Goal: Information Seeking & Learning: Check status

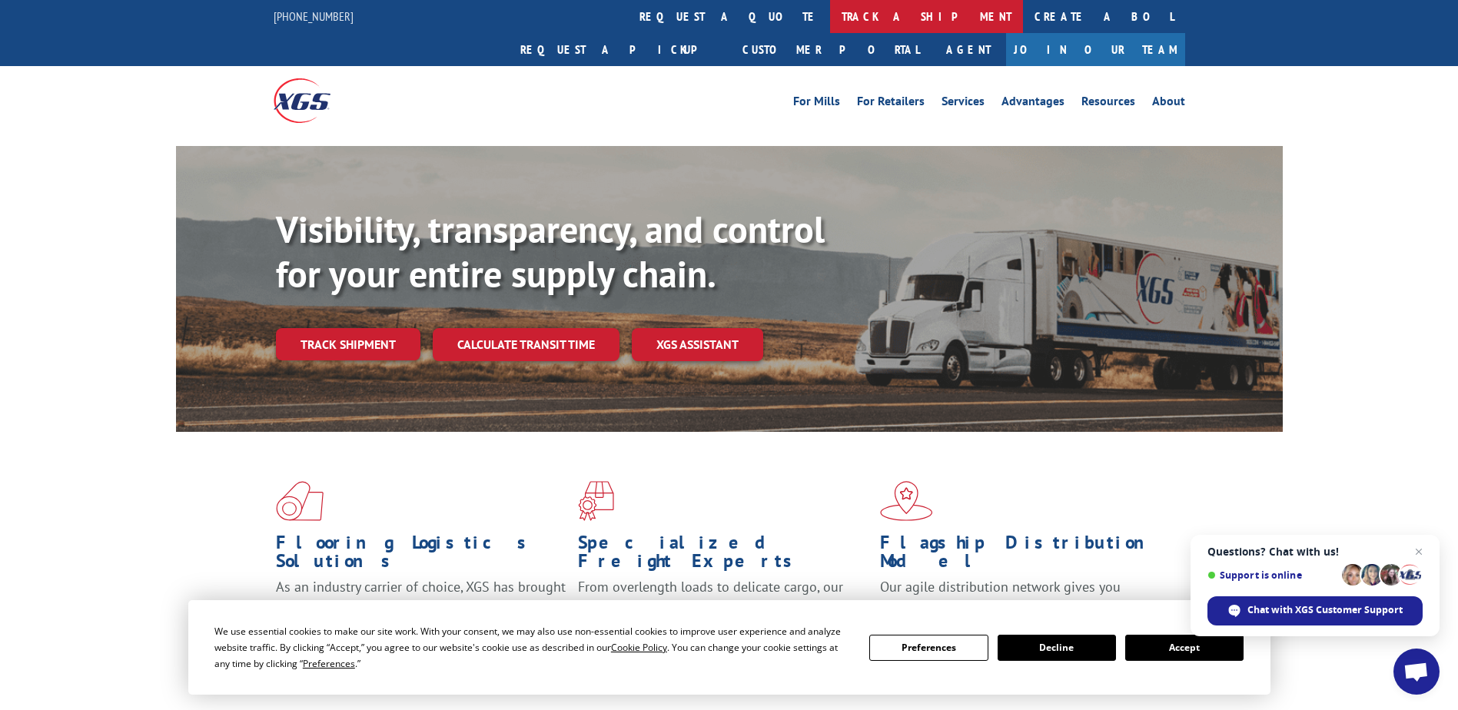
click at [830, 21] on link "track a shipment" at bounding box center [926, 16] width 193 height 33
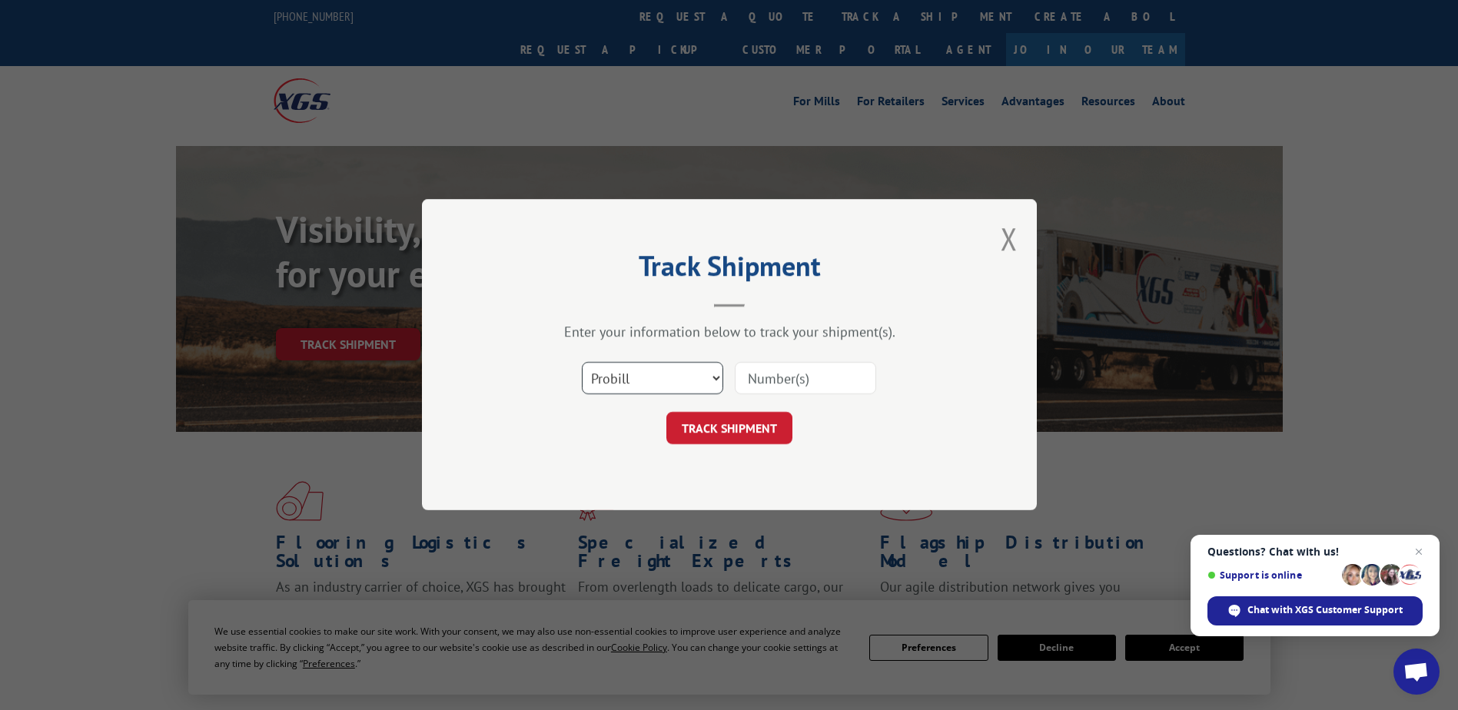
click at [666, 378] on select "Select category... Probill BOL PO" at bounding box center [652, 379] width 141 height 32
select select "bol"
click at [582, 363] on select "Select category... Probill BOL PO" at bounding box center [652, 379] width 141 height 32
click at [808, 378] on input at bounding box center [805, 379] width 141 height 32
type input "2660703"
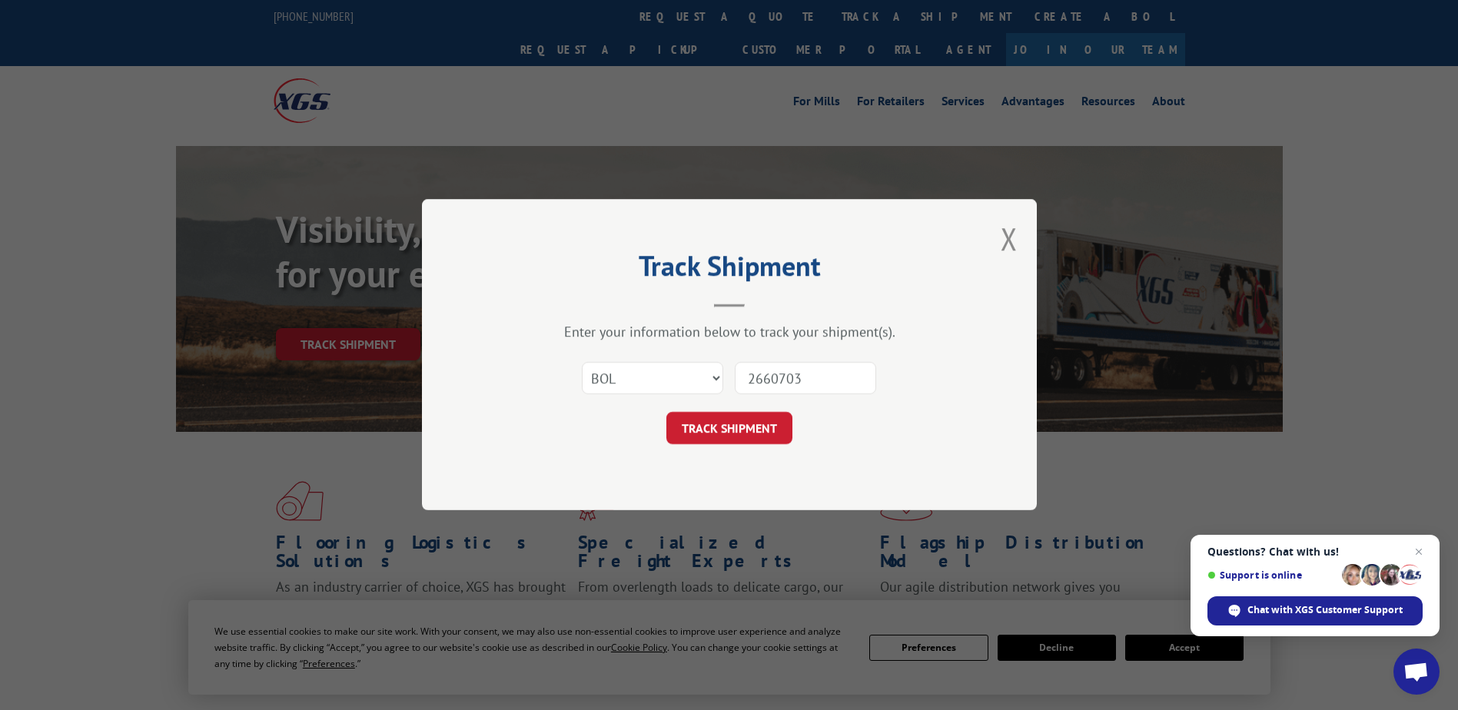
click button "TRACK SHIPMENT" at bounding box center [729, 429] width 126 height 32
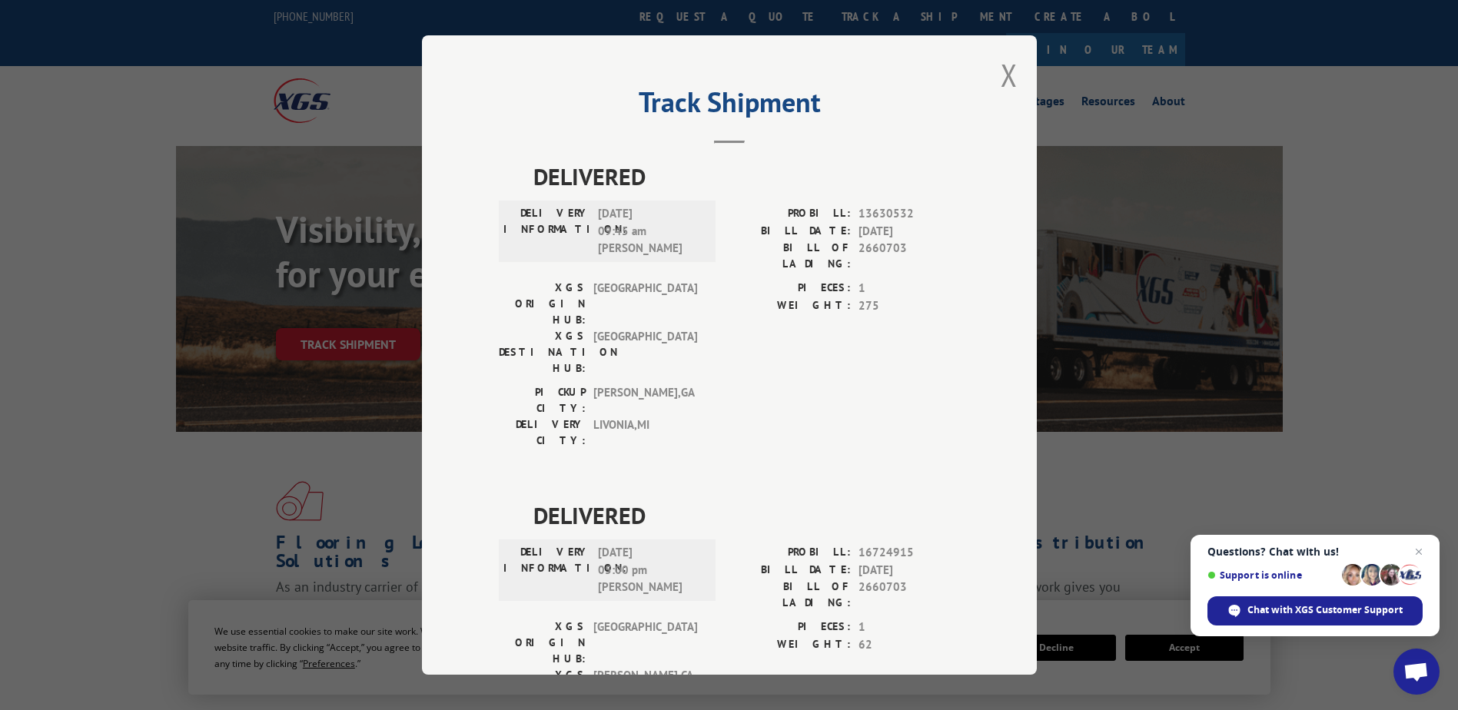
click at [991, 80] on div "Track Shipment DELIVERED DELIVERY INFORMATION: [DATE] 09:45 am [PERSON_NAME] PR…" at bounding box center [729, 354] width 615 height 639
click at [993, 80] on div "Track Shipment DELIVERED DELIVERY INFORMATION: [DATE] 09:45 am [PERSON_NAME] PR…" at bounding box center [729, 354] width 615 height 639
click at [1003, 79] on button "Close modal" at bounding box center [1009, 75] width 17 height 41
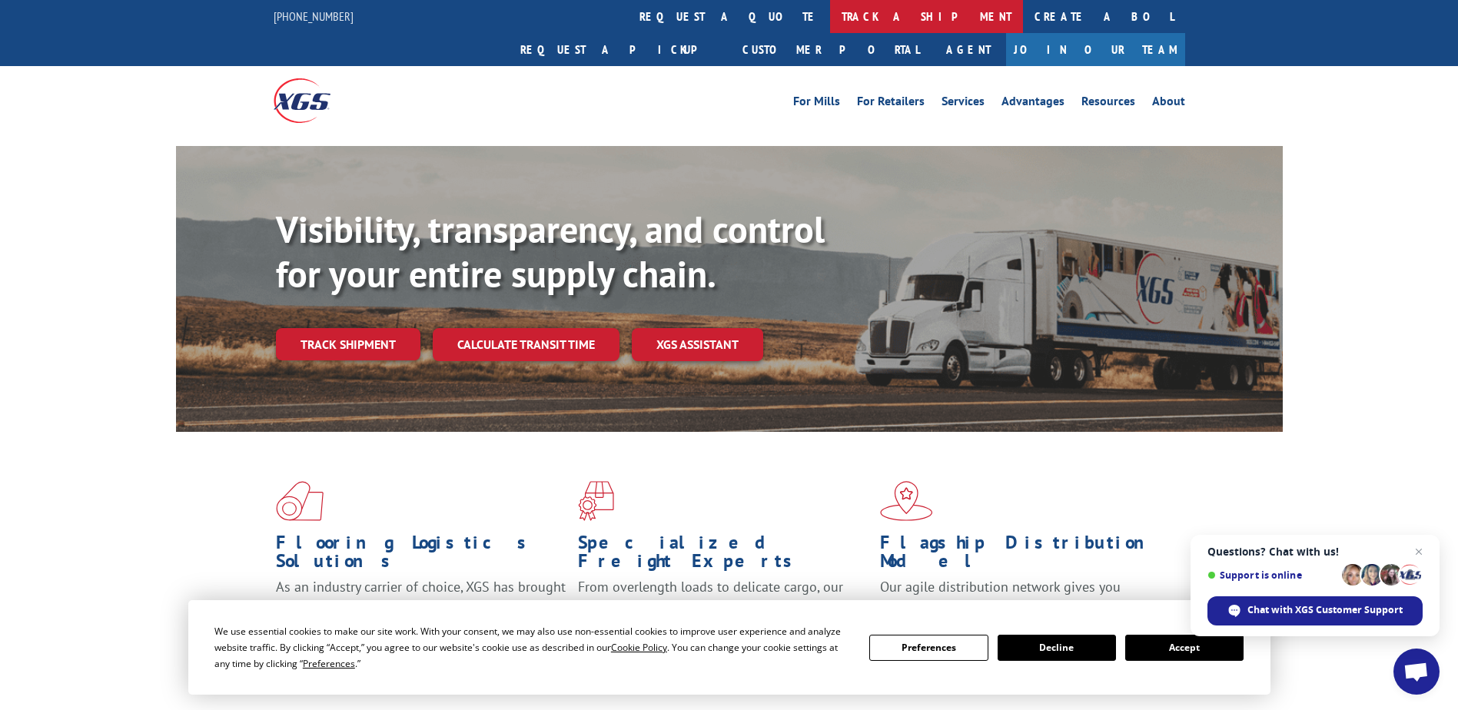
click at [830, 8] on link "track a shipment" at bounding box center [926, 16] width 193 height 33
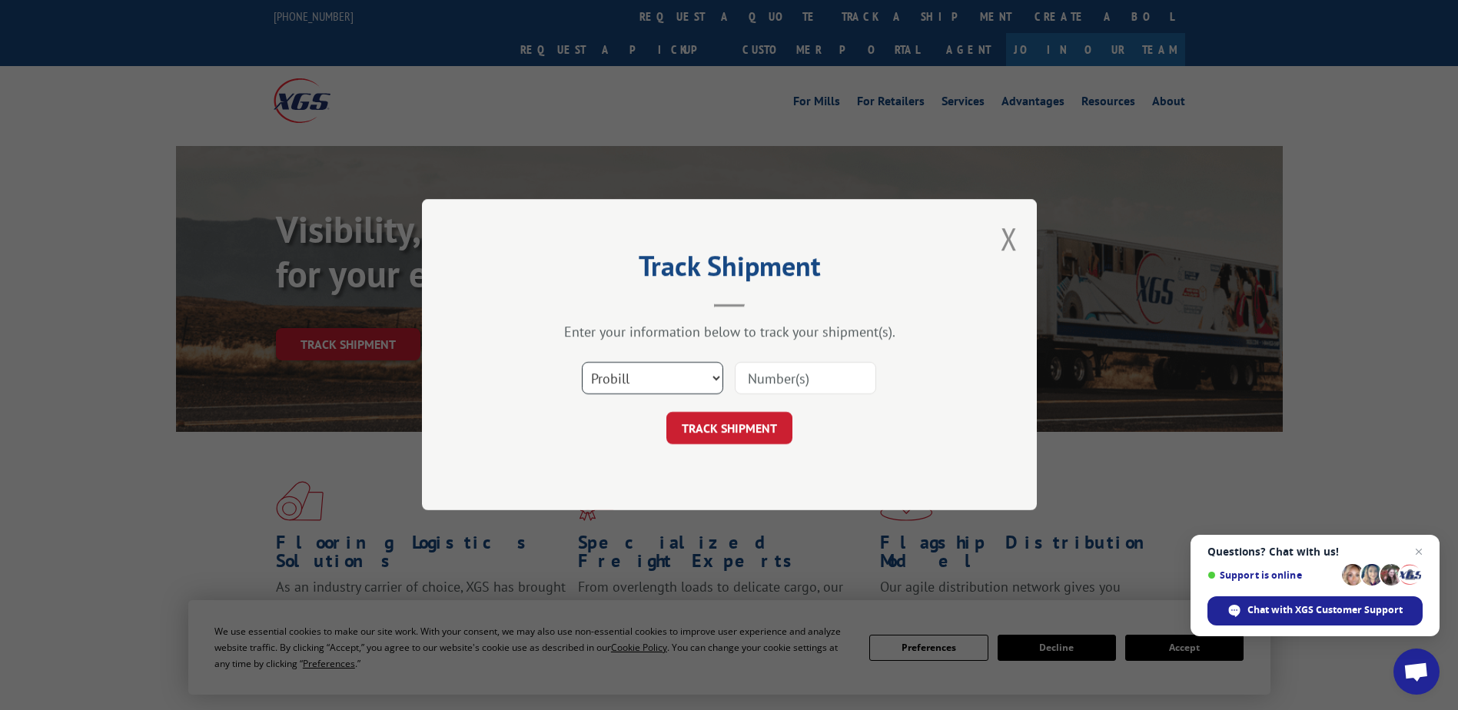
click at [703, 364] on select "Select category... Probill BOL PO" at bounding box center [652, 379] width 141 height 32
click at [582, 363] on select "Select category... Probill BOL PO" at bounding box center [652, 379] width 141 height 32
click at [655, 374] on select "Select category... Probill BOL PO" at bounding box center [652, 379] width 141 height 32
select select "bol"
click at [582, 363] on select "Select category... Probill BOL PO" at bounding box center [652, 379] width 141 height 32
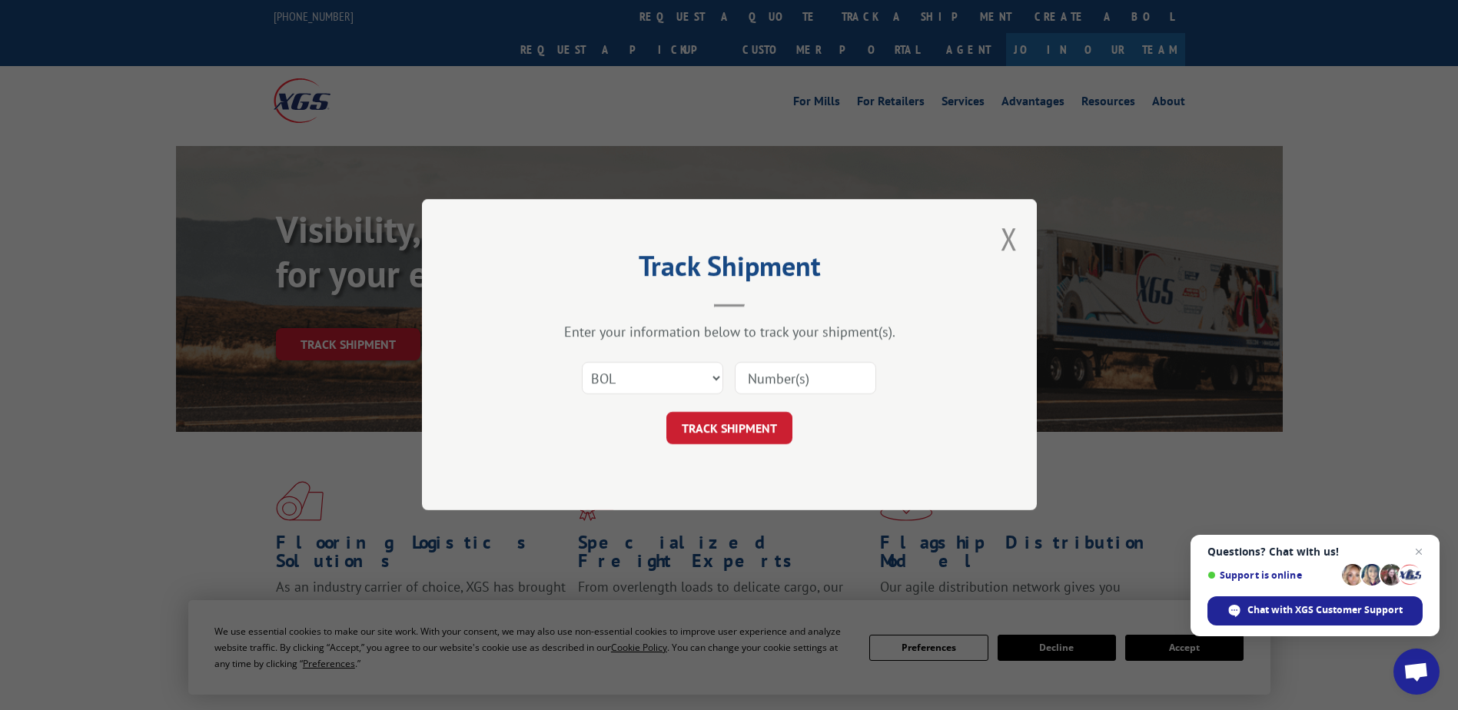
click at [812, 387] on input at bounding box center [805, 379] width 141 height 32
type input "2679006"
click button "TRACK SHIPMENT" at bounding box center [729, 429] width 126 height 32
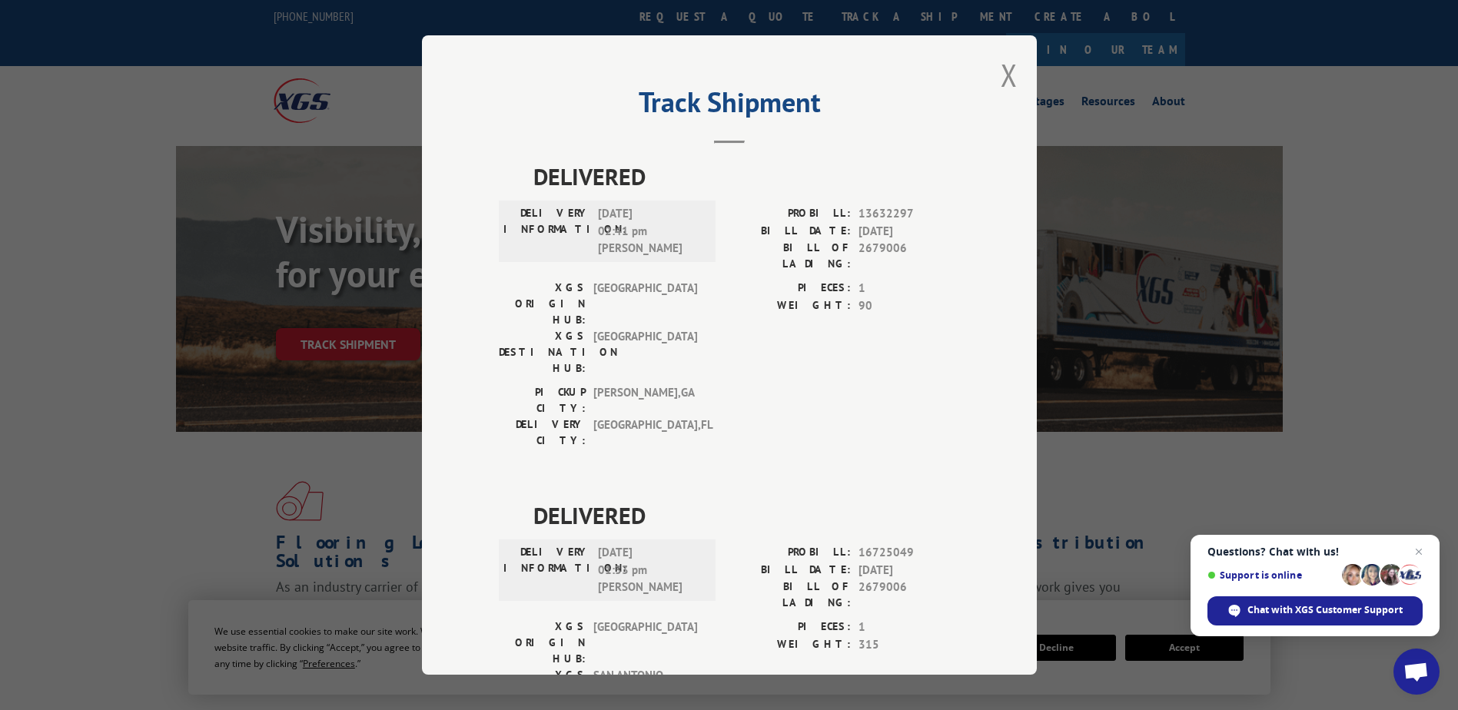
scroll to position [53, 0]
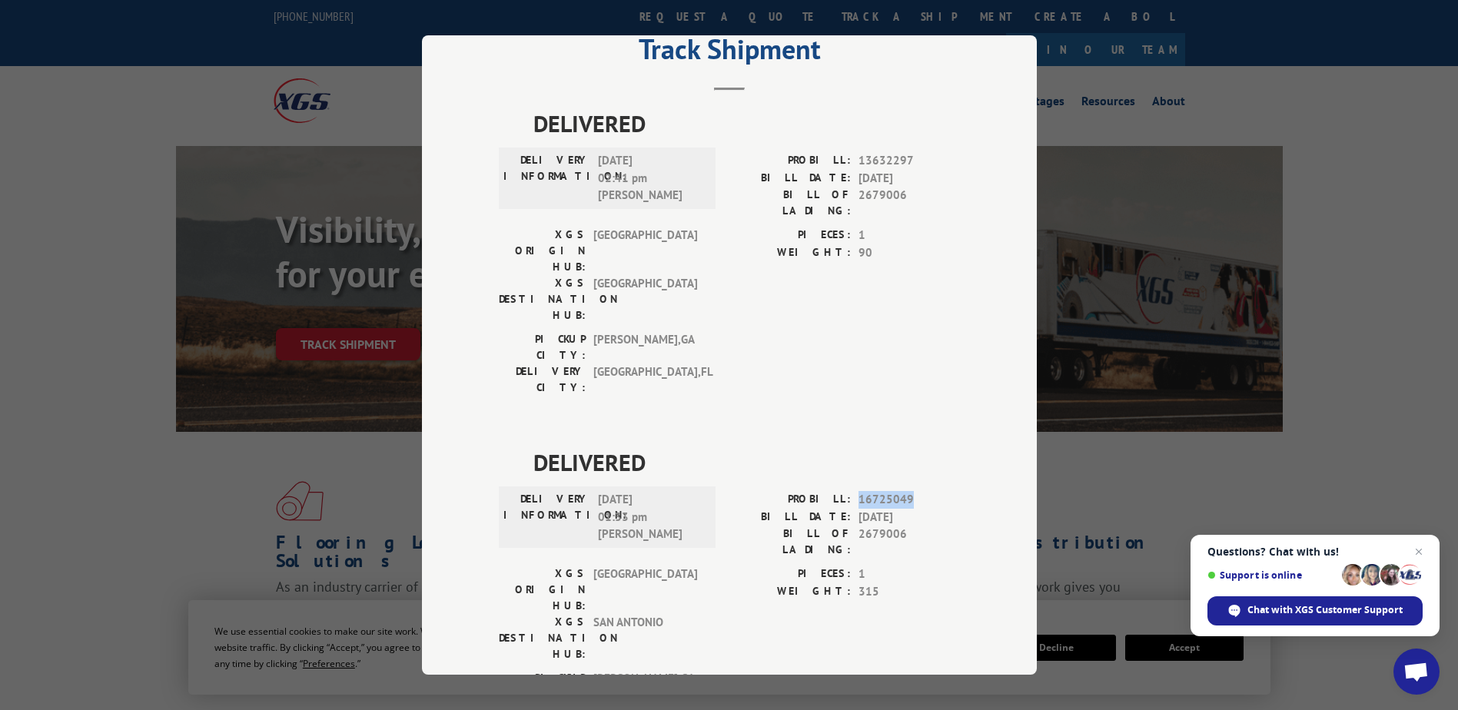
drag, startPoint x: 851, startPoint y: 408, endPoint x: 910, endPoint y: 407, distance: 59.2
click at [910, 491] on div "PROBILL: 16725049" at bounding box center [844, 500] width 231 height 18
drag, startPoint x: 910, startPoint y: 407, endPoint x: 901, endPoint y: 407, distance: 9.3
copy span "16725049"
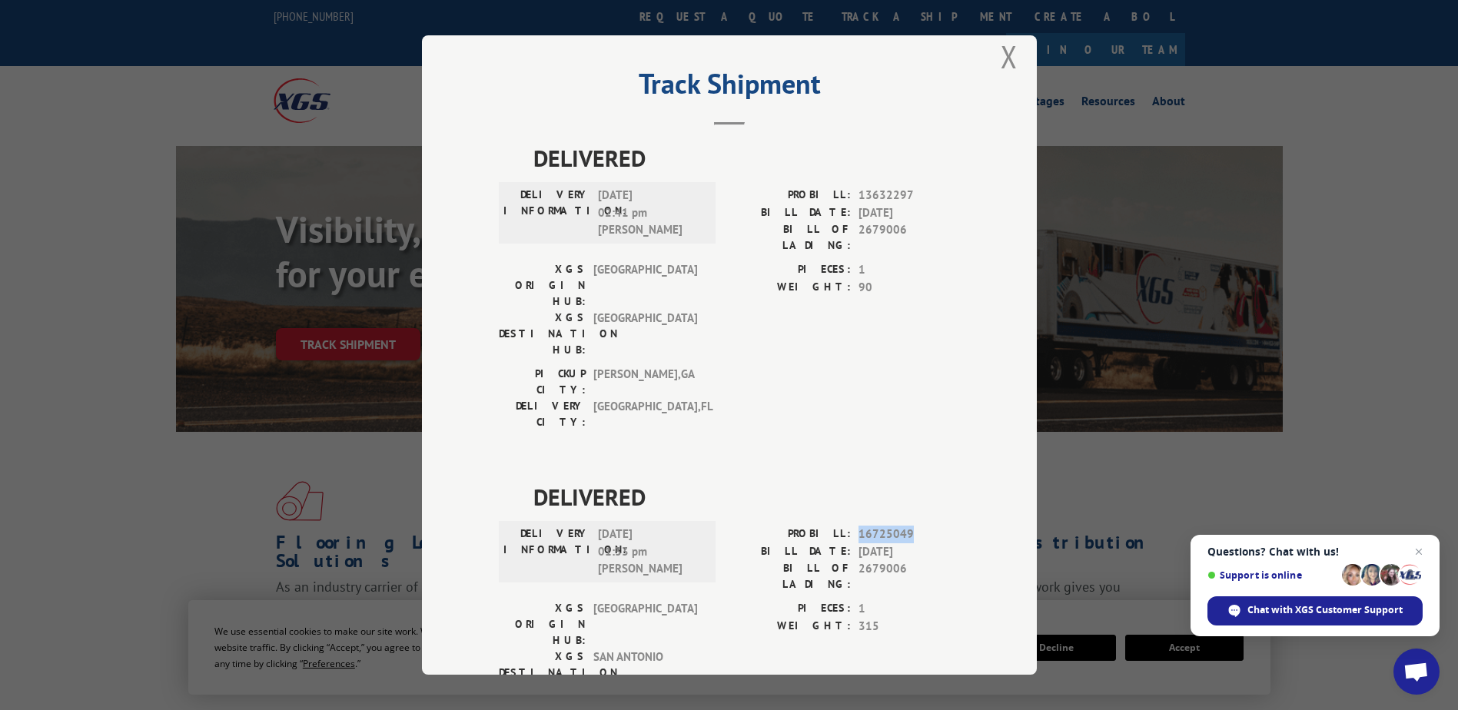
scroll to position [0, 0]
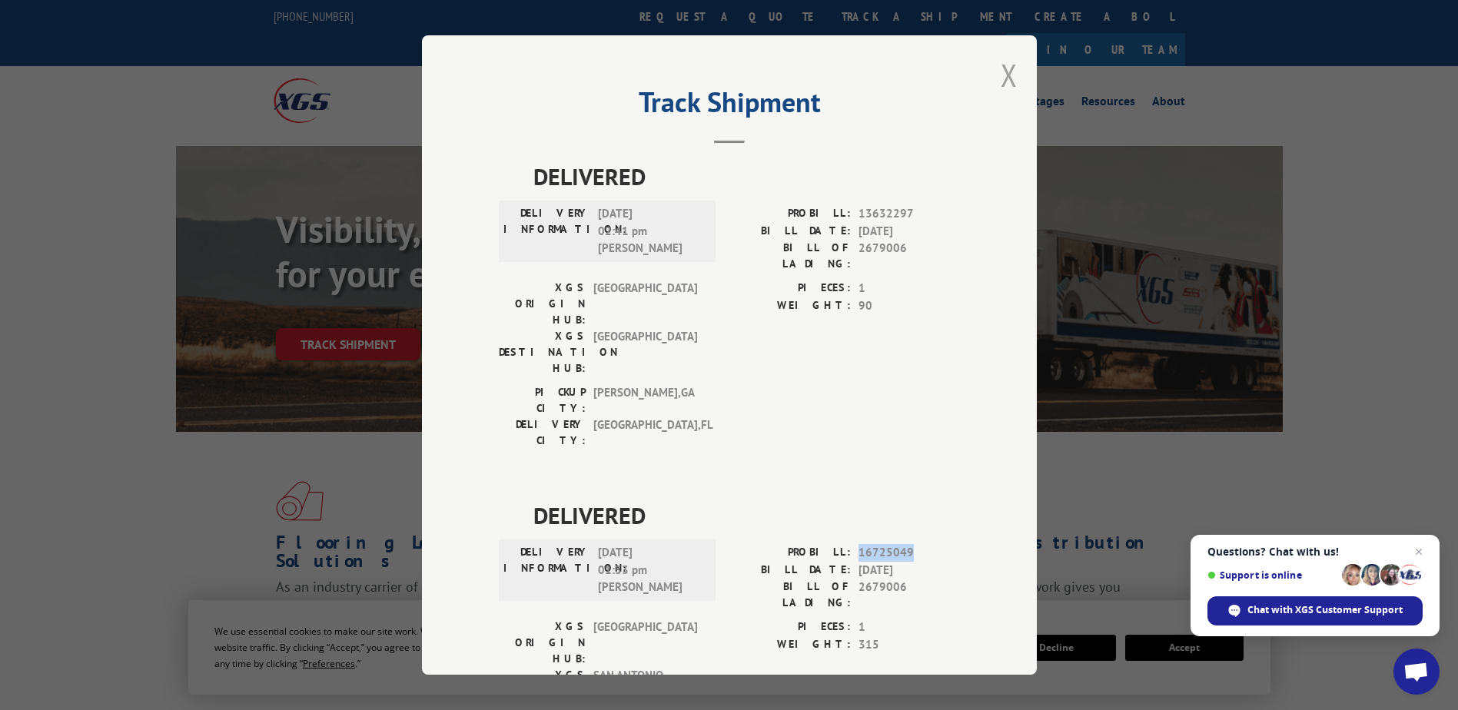
click at [1008, 67] on button "Close modal" at bounding box center [1009, 75] width 17 height 41
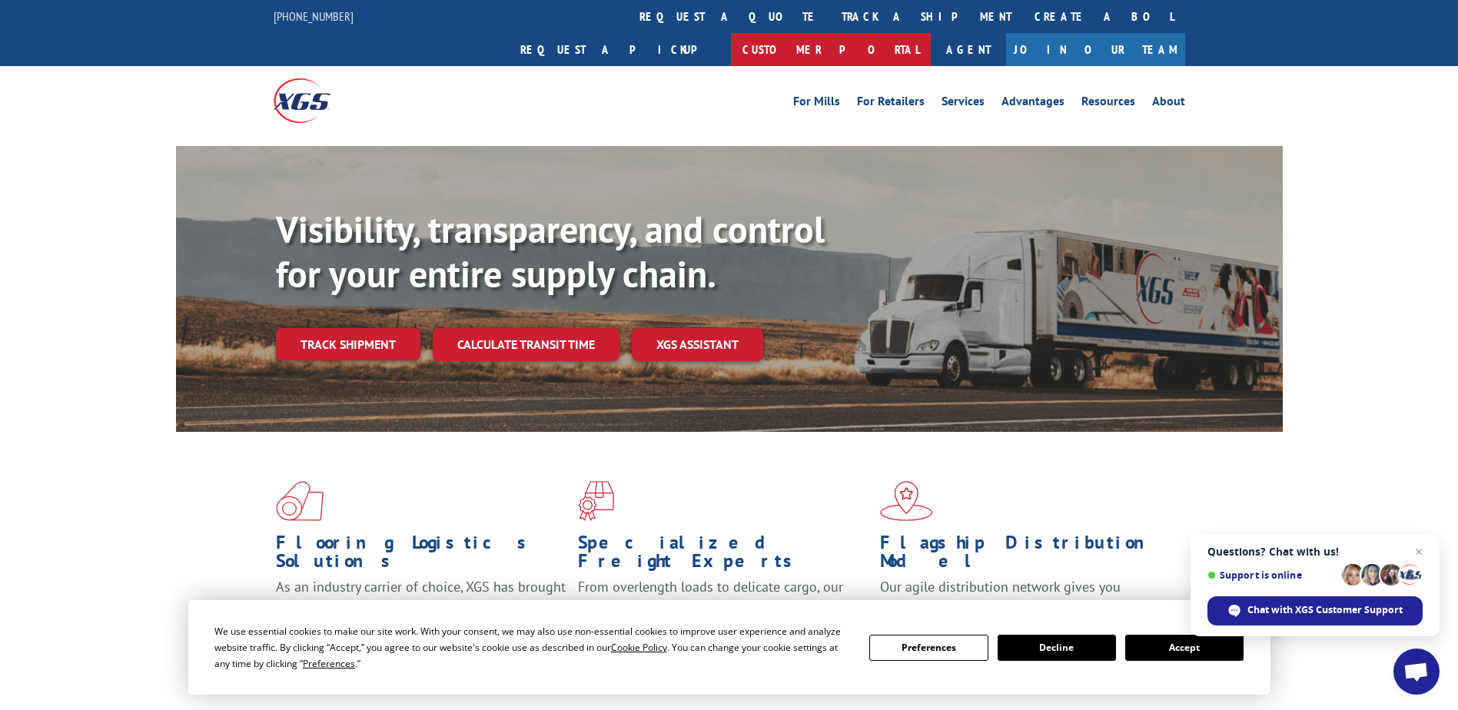
click at [931, 33] on link "Customer Portal" at bounding box center [831, 49] width 200 height 33
